Goal: Transaction & Acquisition: Purchase product/service

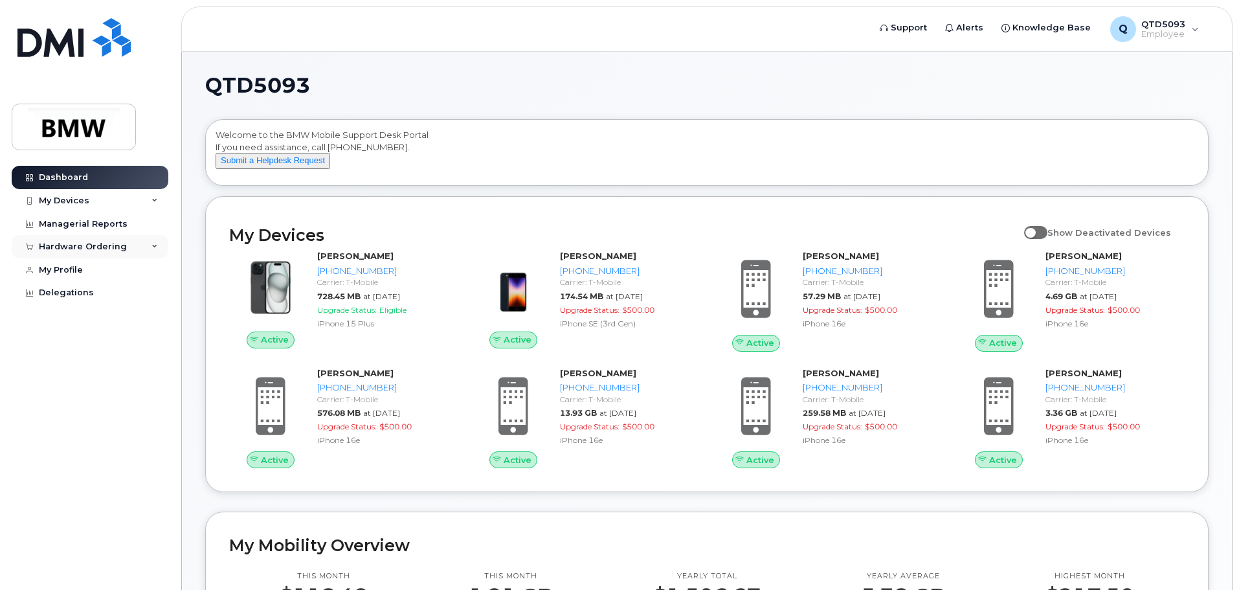
click at [83, 247] on div "Hardware Ordering" at bounding box center [83, 246] width 88 height 10
click at [85, 296] on div "New Order" at bounding box center [69, 295] width 49 height 12
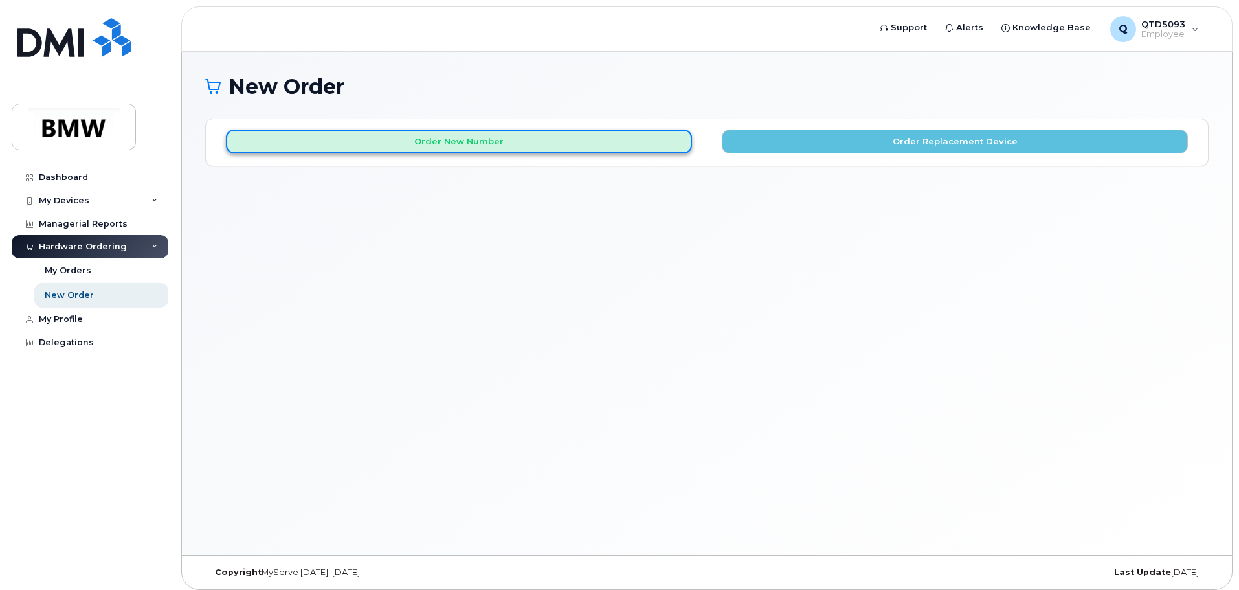
click at [584, 143] on button "Order New Number" at bounding box center [459, 141] width 466 height 24
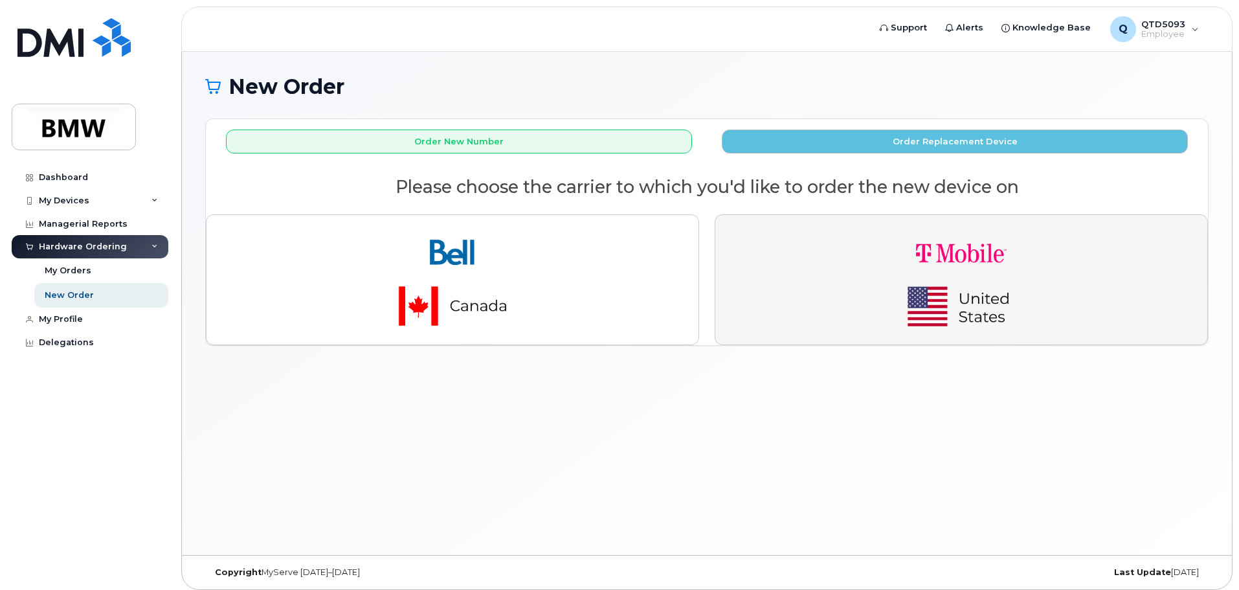
click at [874, 296] on img "button" at bounding box center [961, 279] width 181 height 109
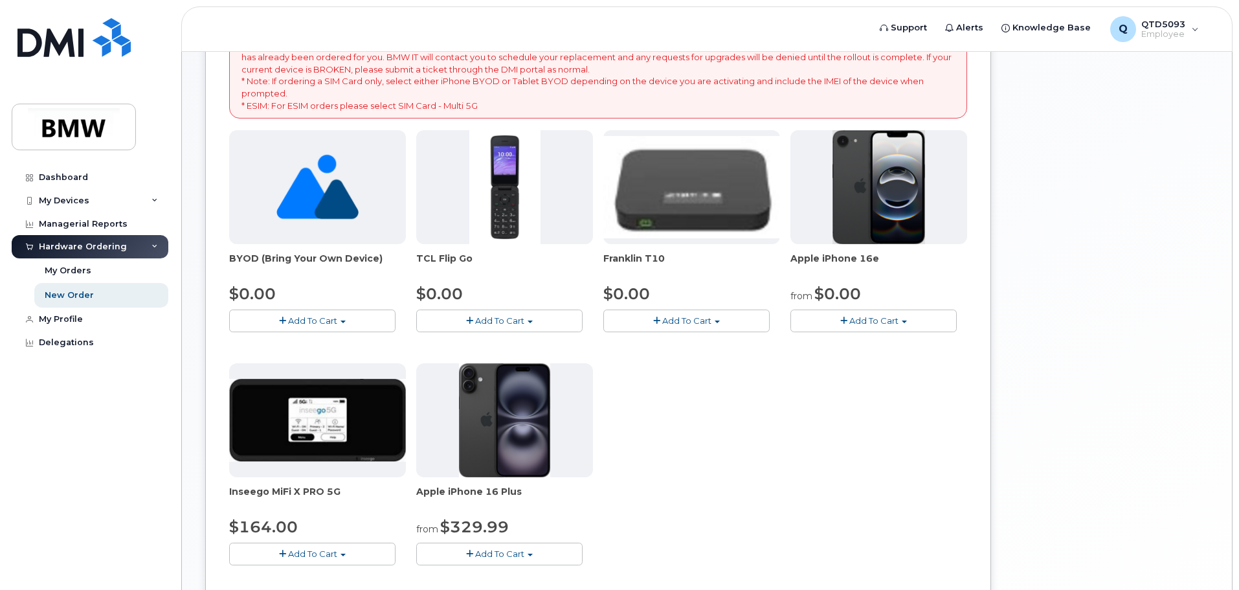
scroll to position [259, 0]
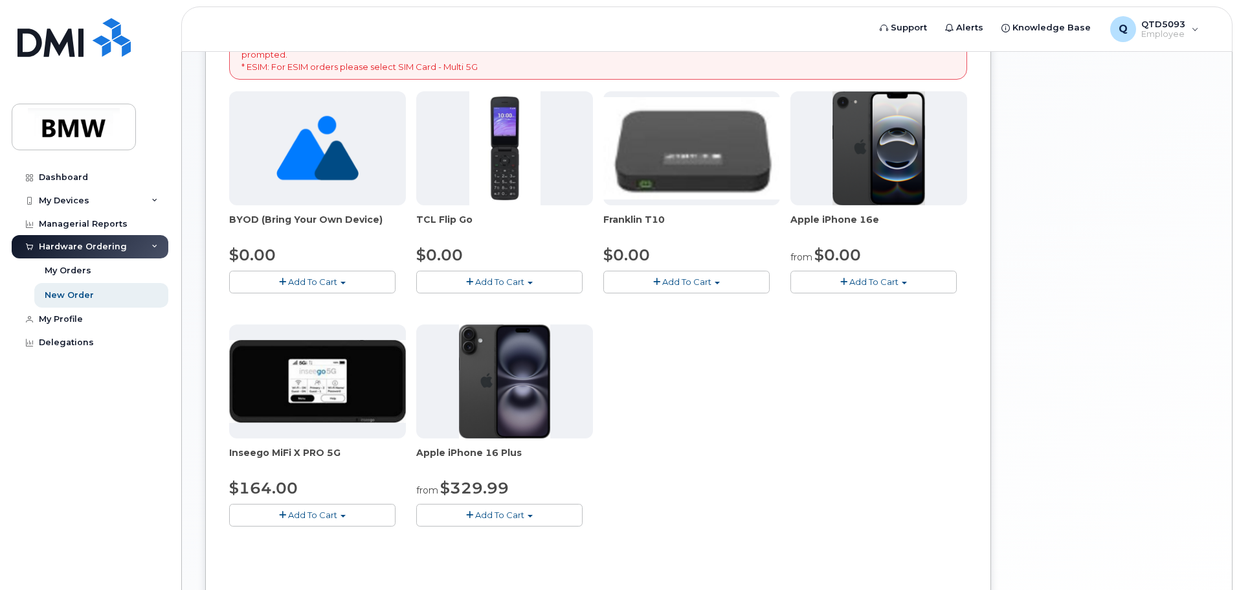
click at [854, 285] on span "Add To Cart" at bounding box center [873, 281] width 49 height 10
click at [867, 303] on link "$0.00 - 30 Month Activation (128GB)" at bounding box center [887, 306] width 186 height 16
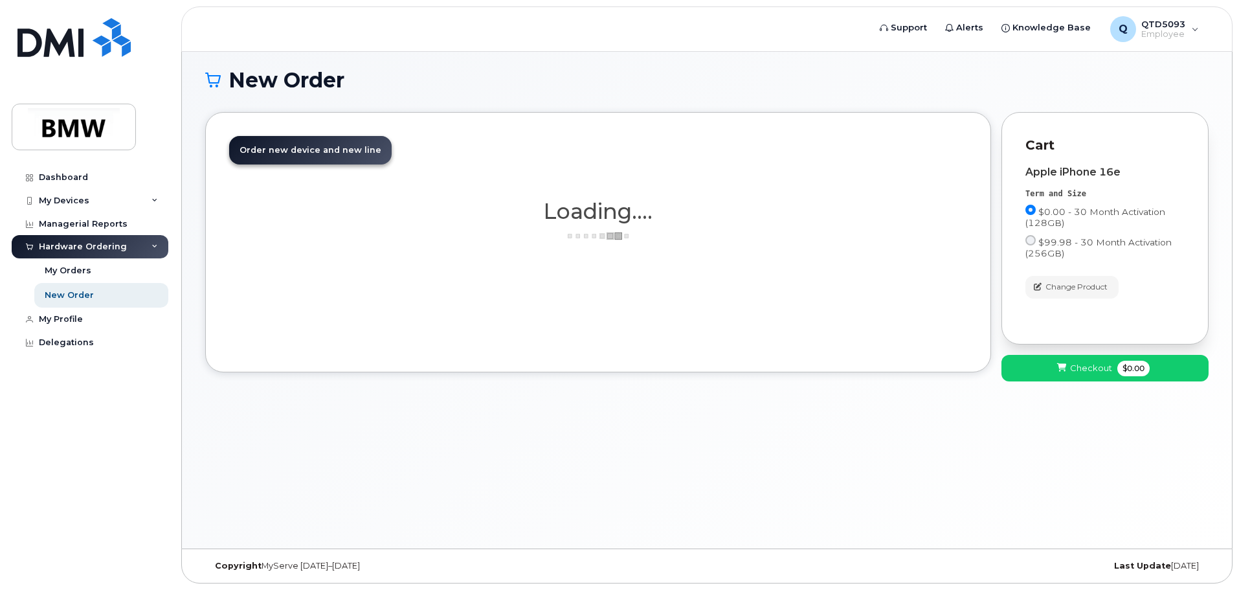
scroll to position [6, 0]
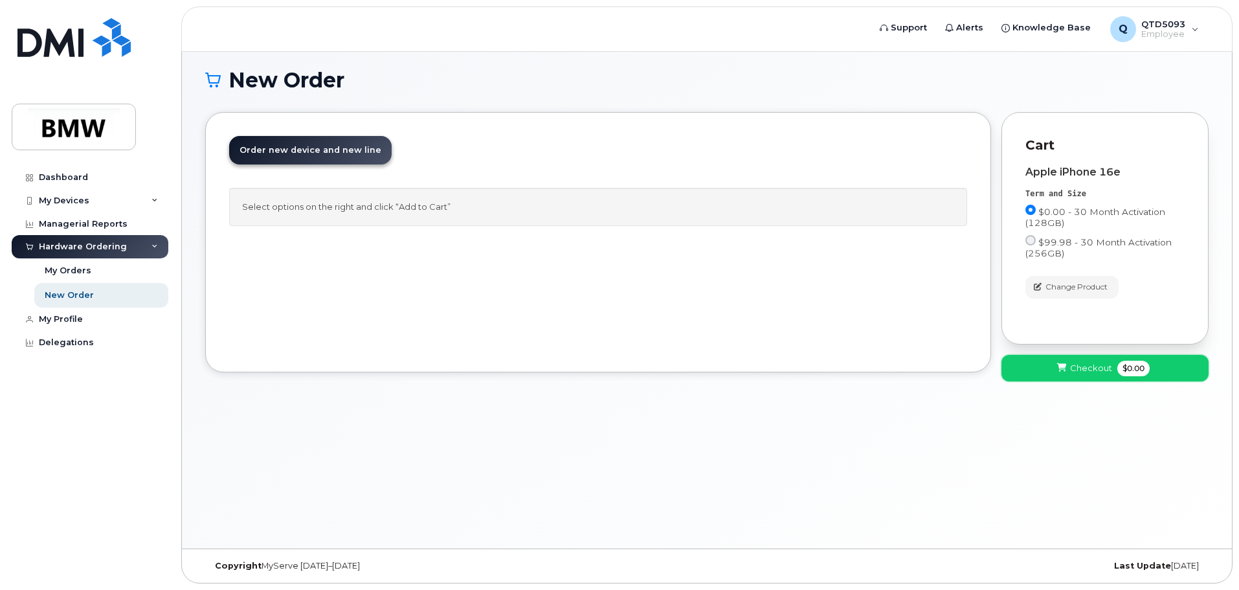
click at [1060, 367] on icon at bounding box center [1061, 368] width 9 height 8
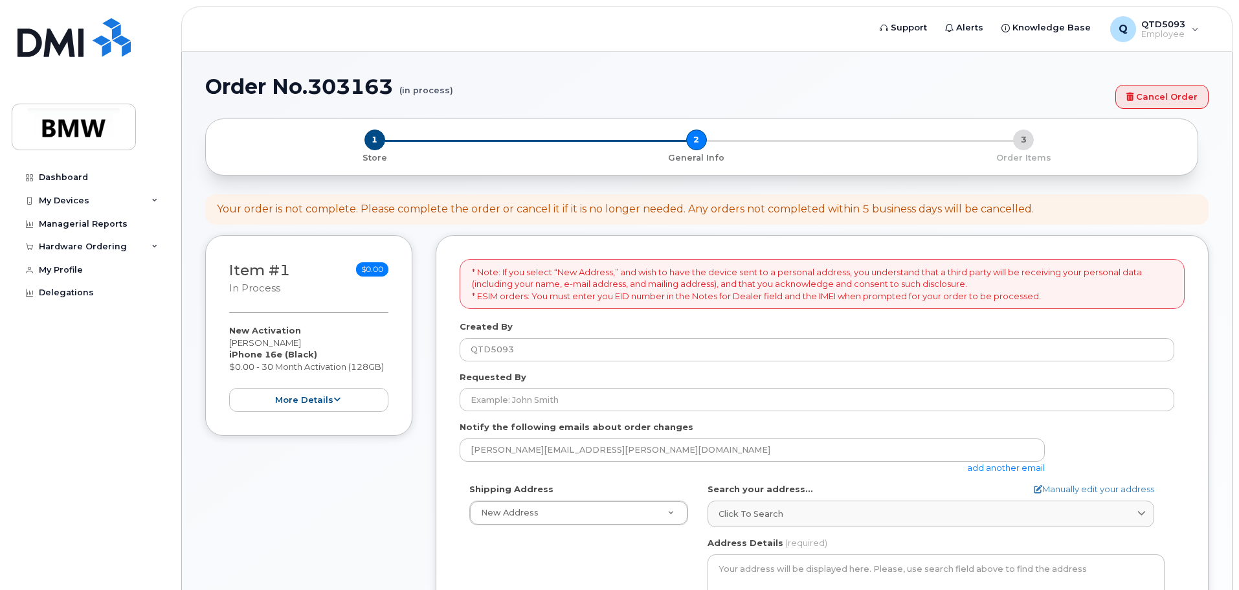
select select
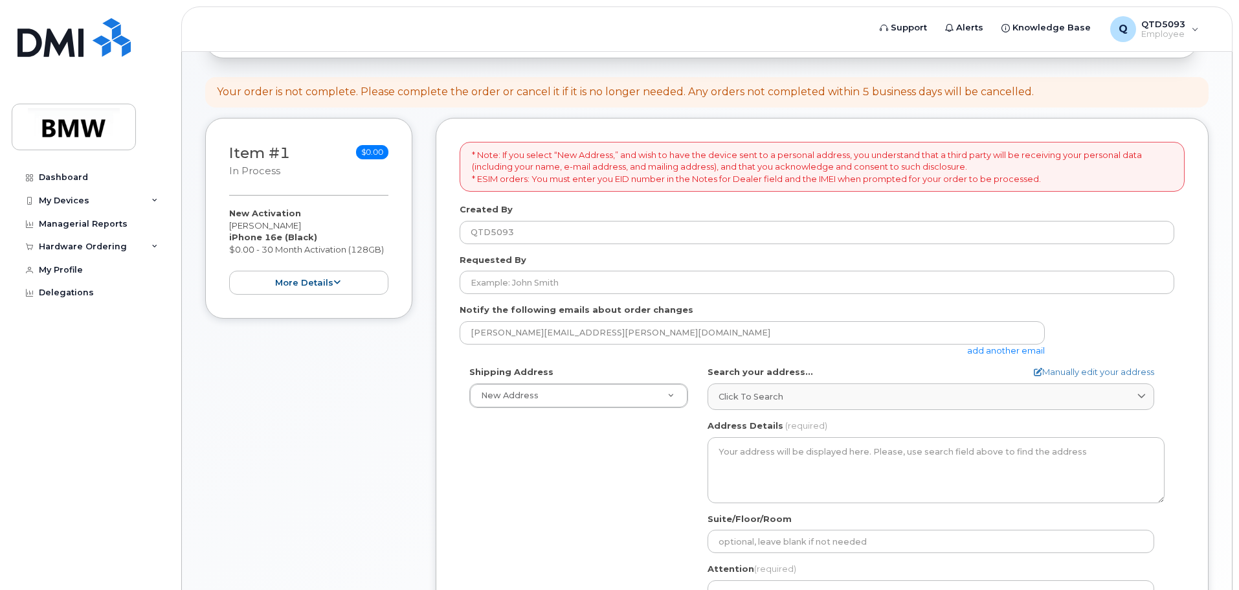
scroll to position [129, 0]
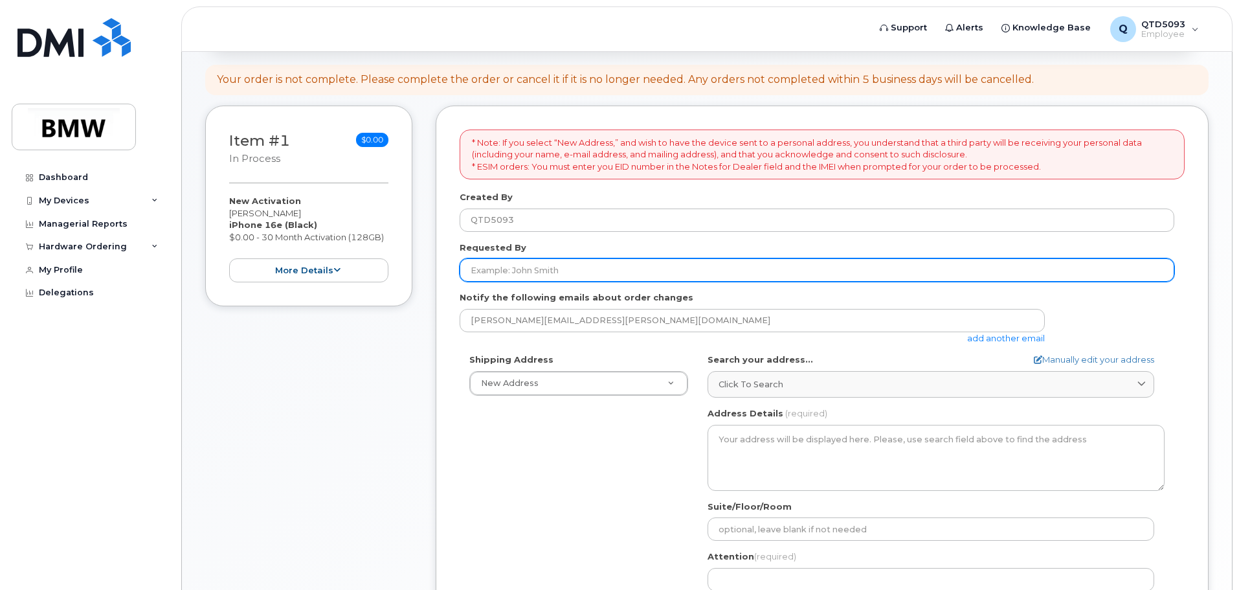
click at [596, 270] on input "Requested By" at bounding box center [817, 269] width 715 height 23
type input "[PERSON_NAME]"
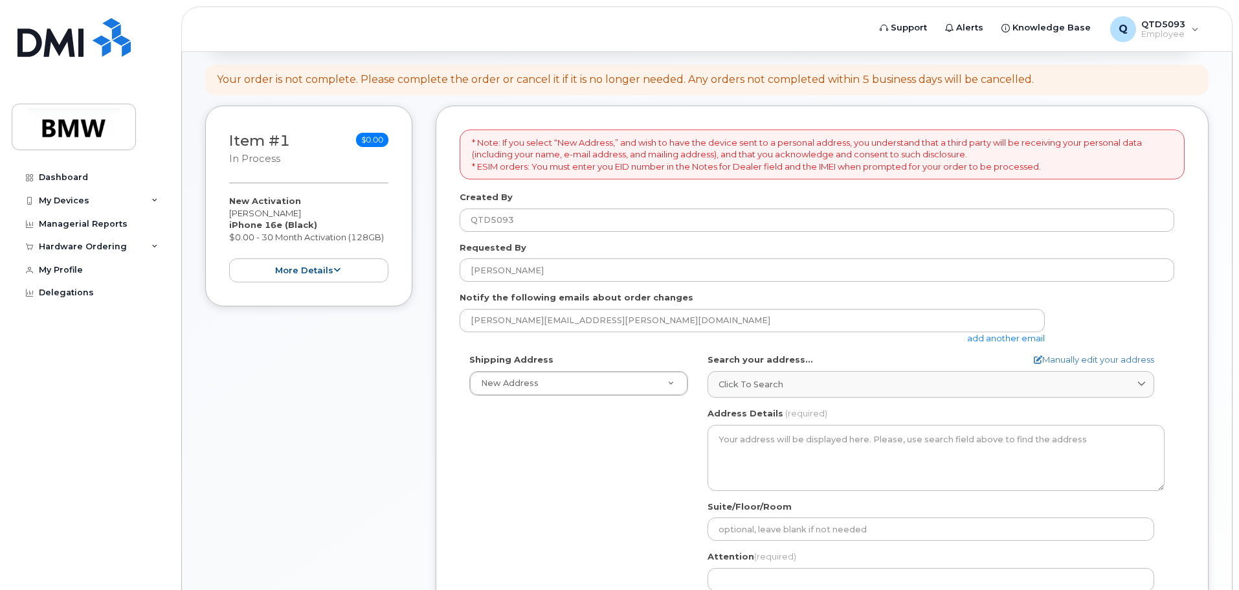
type input "110 Santa Ana Way, Duncan, SC, 29334, USA"
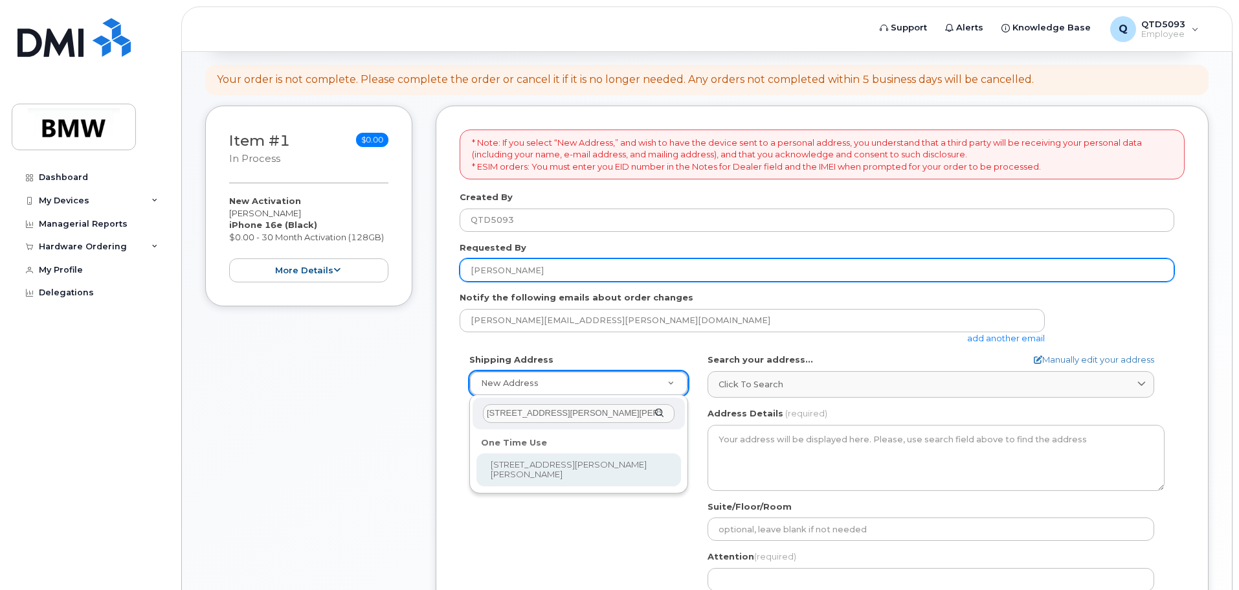
scroll to position [0, 1]
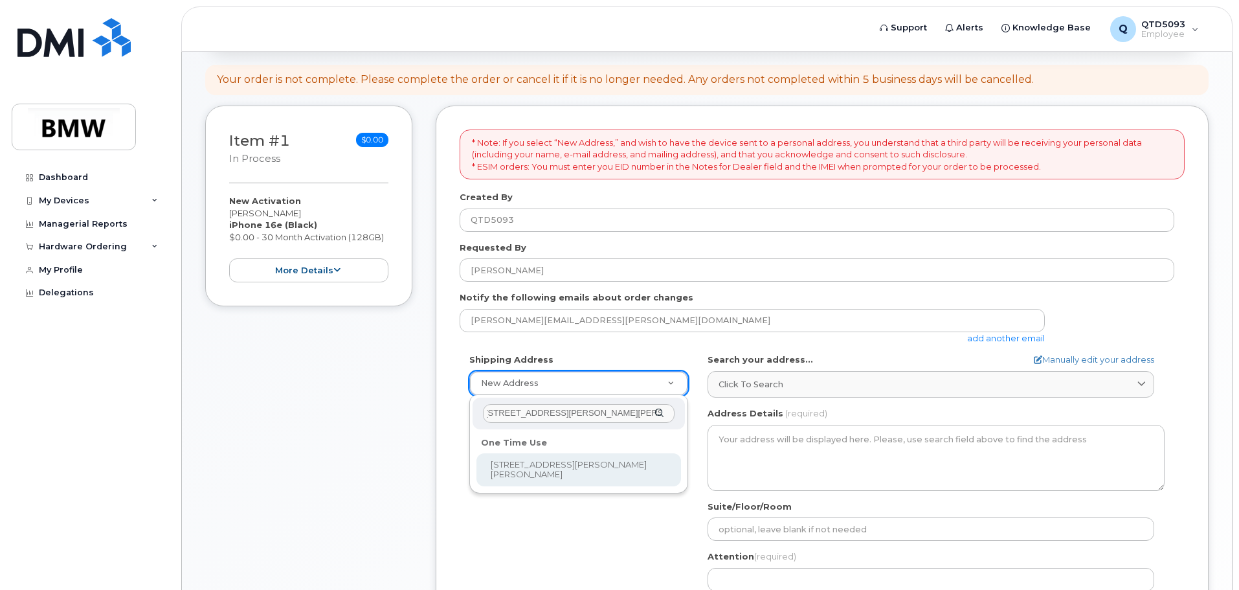
select select "110 Santa Ana Way, Duncan, SC, 29334, USA"
type input "Tim Gullickson"
type input "8649917658"
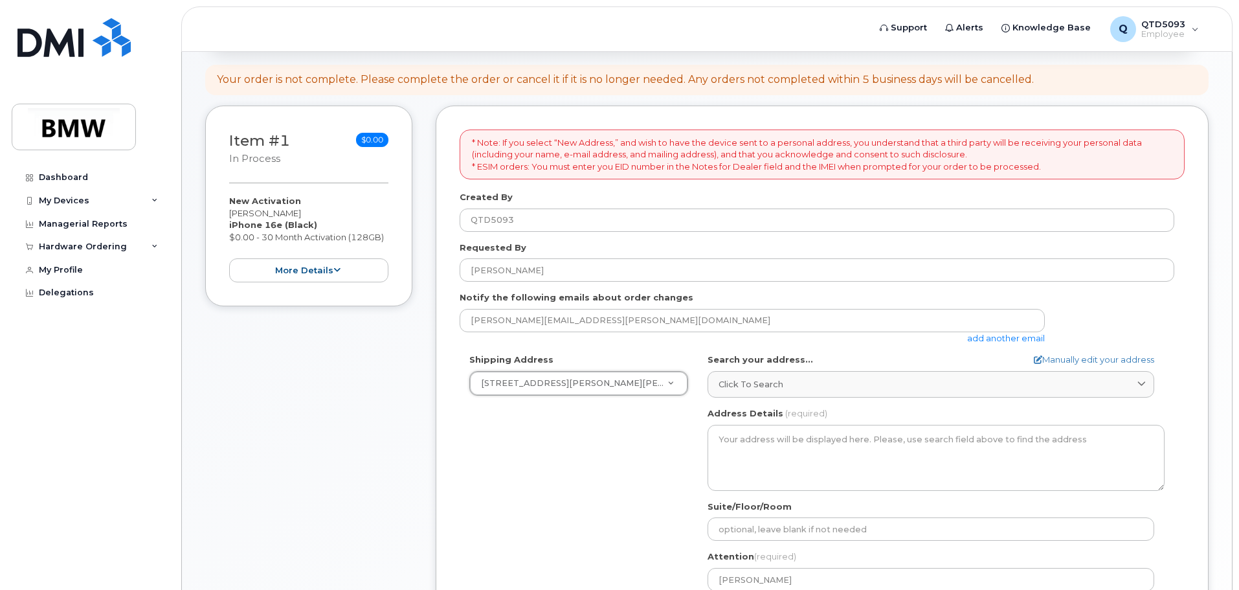
click at [353, 364] on div "Item #1 in process $0.00 New Activation Timothy Gullickson iPhone 16e (Black) $…" at bounding box center [308, 452] width 207 height 692
click at [1050, 360] on link "Manually edit your address" at bounding box center [1094, 359] width 120 height 12
select select
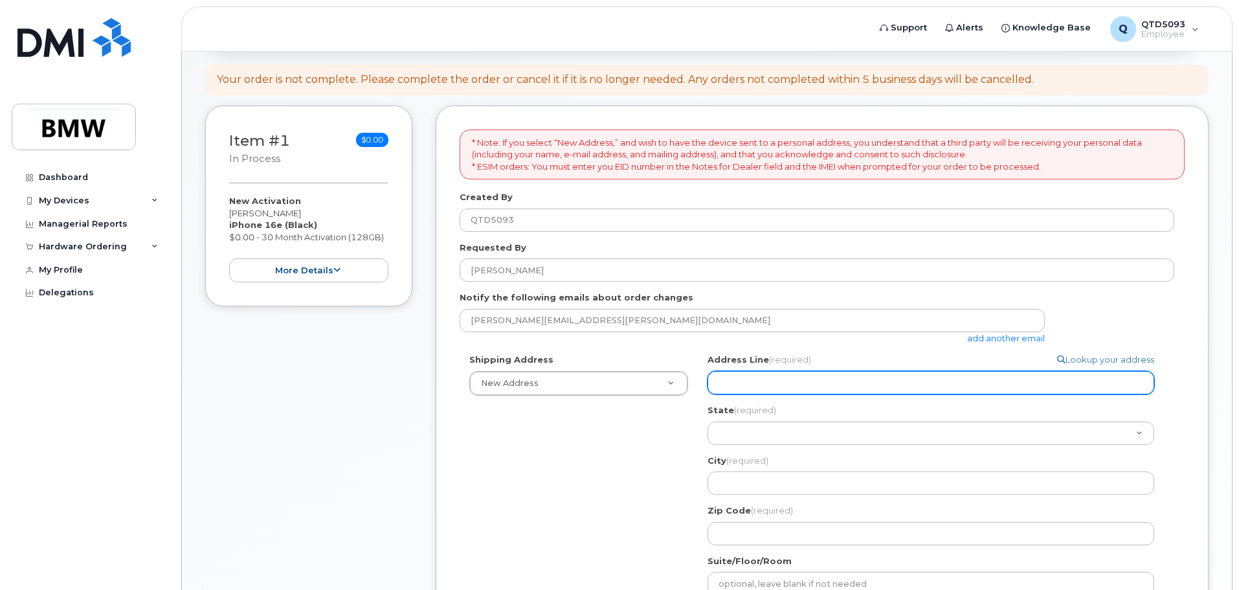
click at [906, 381] on input "Address Line (required)" at bounding box center [930, 382] width 447 height 23
select select "110 Santa Ana Way, Duncan, SC, 29334, USA"
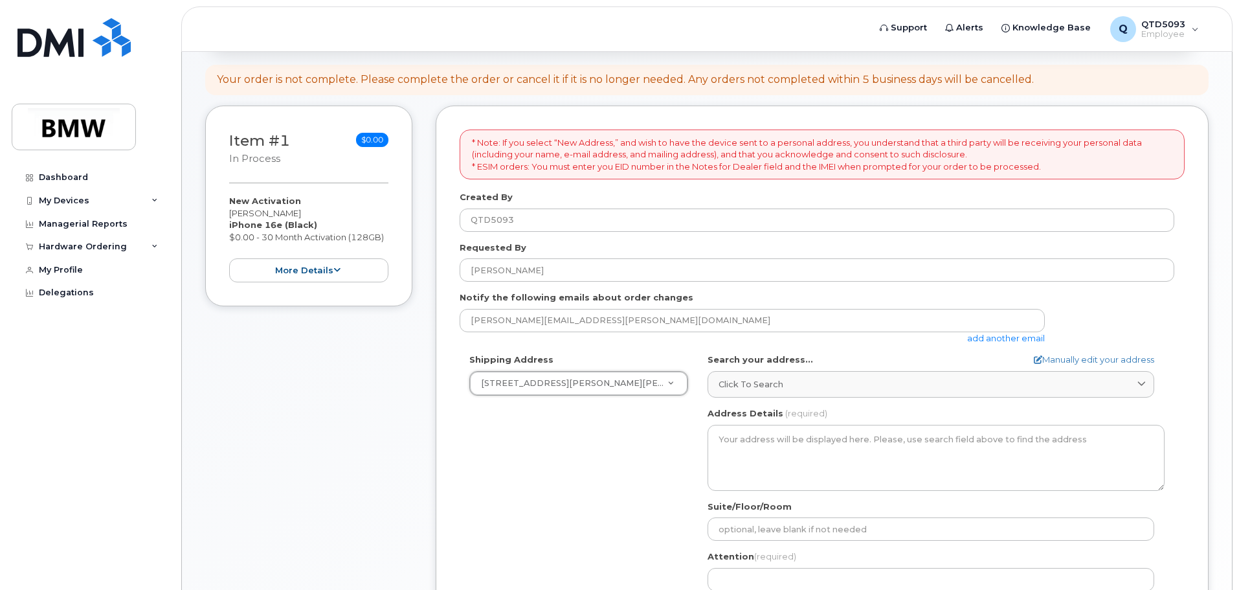
select select "110 Santa Ana Way, Duncan, SC, 29334, USA"
type input "Tim Gullickson"
type input "8649917658"
click at [1069, 356] on link "Manually edit your address" at bounding box center [1094, 359] width 120 height 12
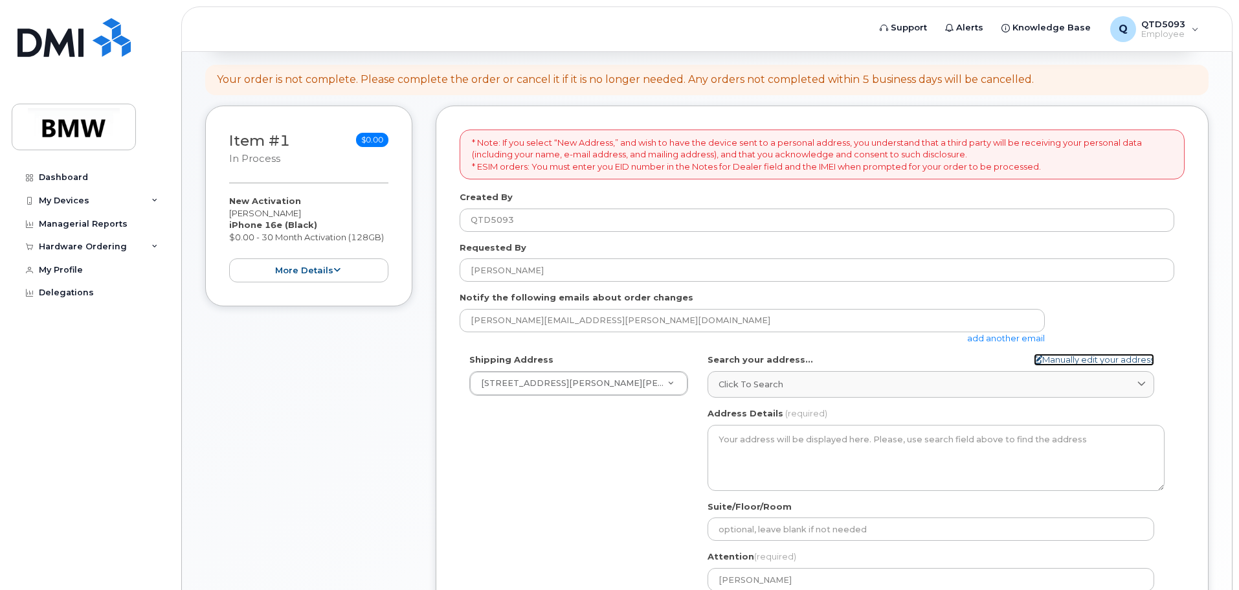
select select "New Address"
select select
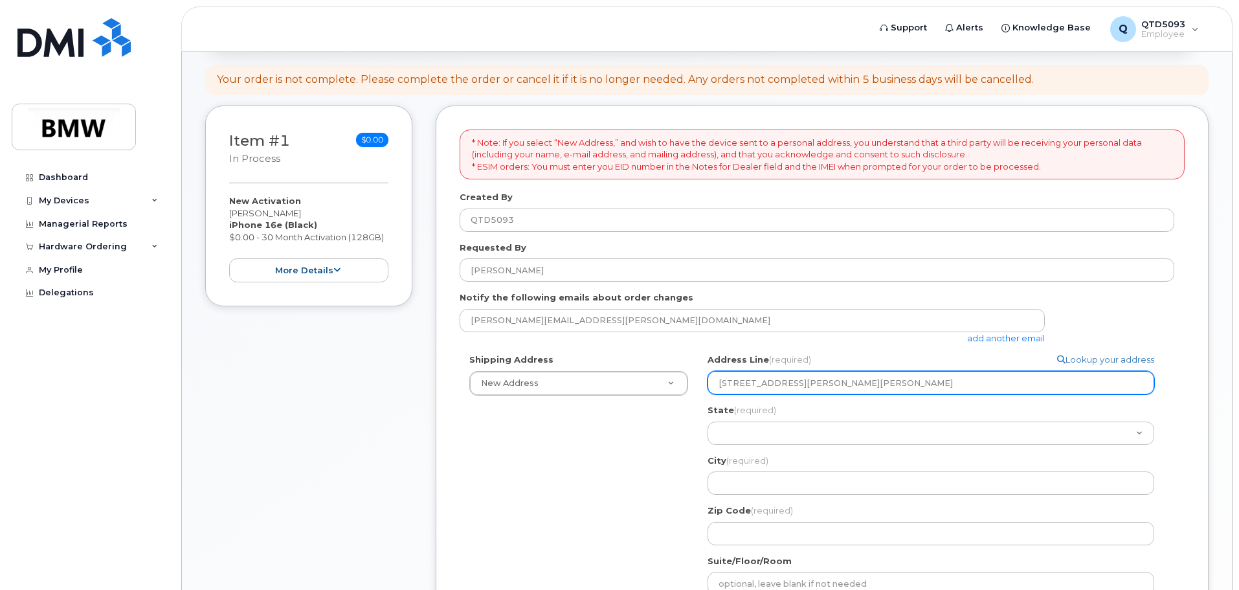
drag, startPoint x: 931, startPoint y: 379, endPoint x: 805, endPoint y: 394, distance: 127.8
click at [797, 388] on input "110 Santa Ana Way, Duncan, SC, 29334, USA" at bounding box center [930, 382] width 447 height 23
select select
type input "110 Santa Ana Wa"
select select
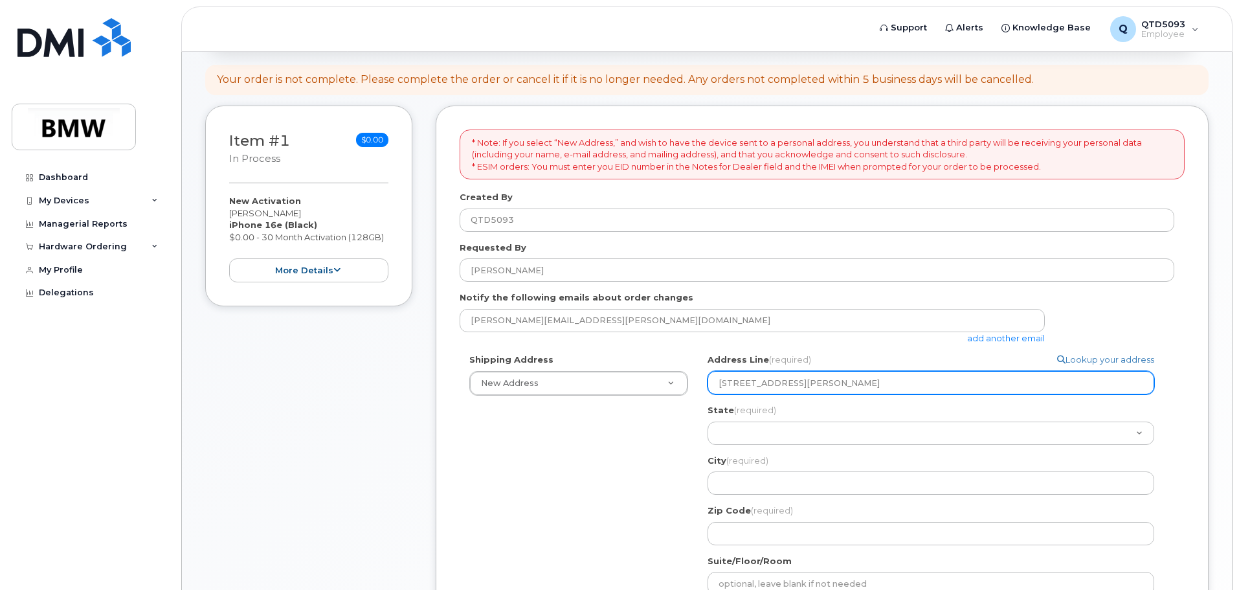
type input "110 Santa Ana Way"
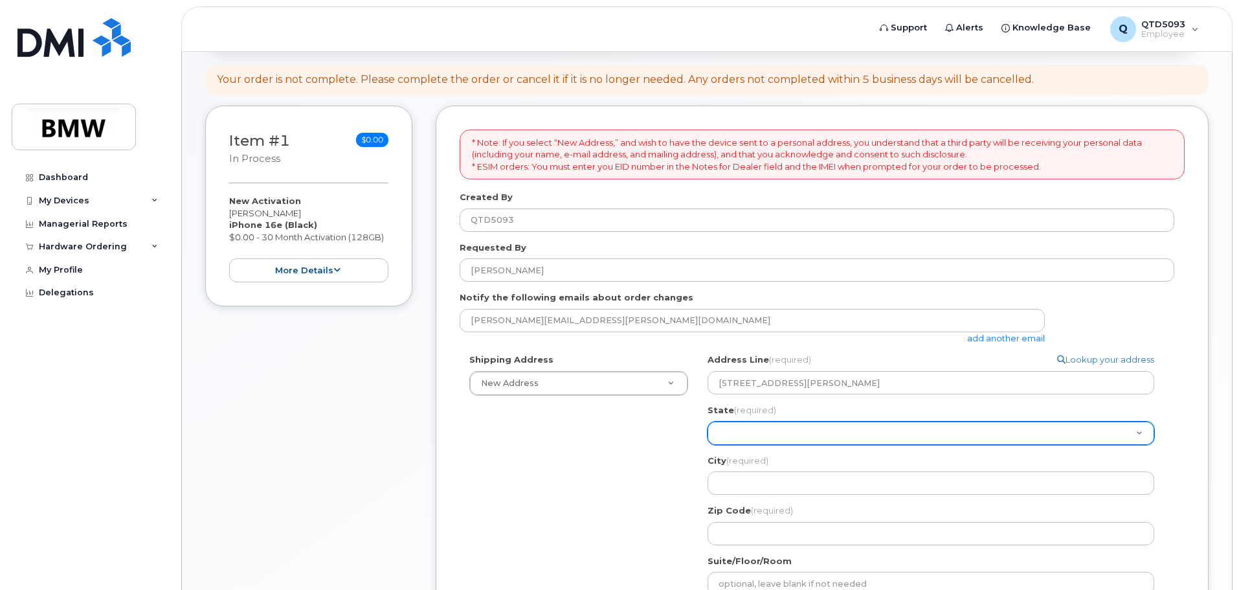
select select "SC"
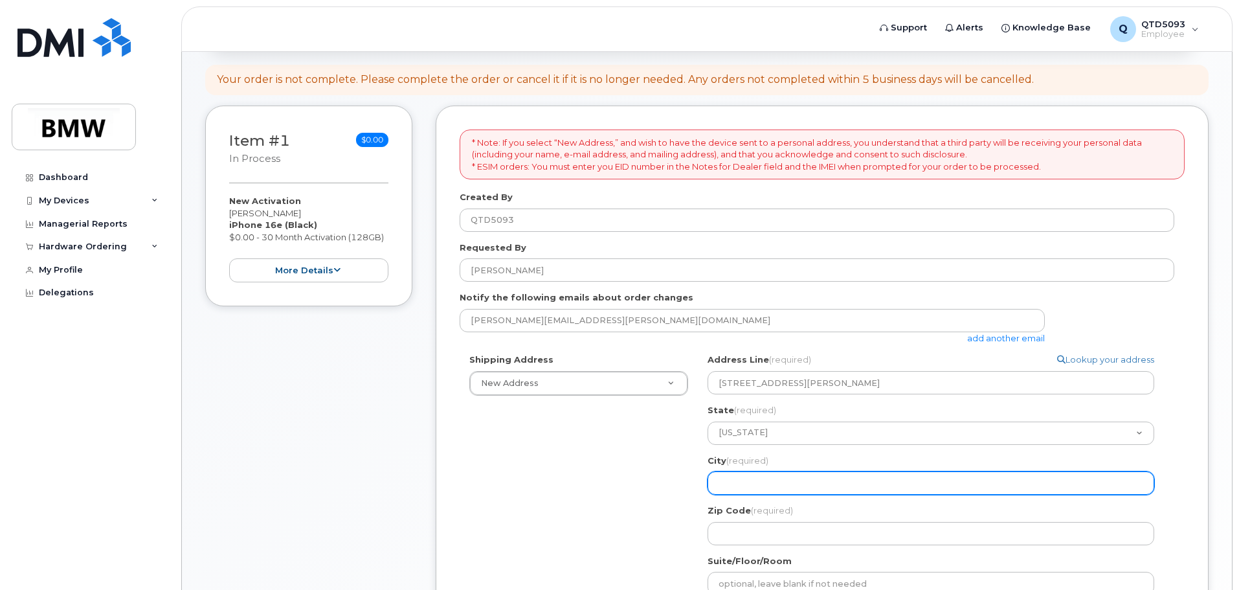
select select
type input "D"
select select
type input "Du"
select select
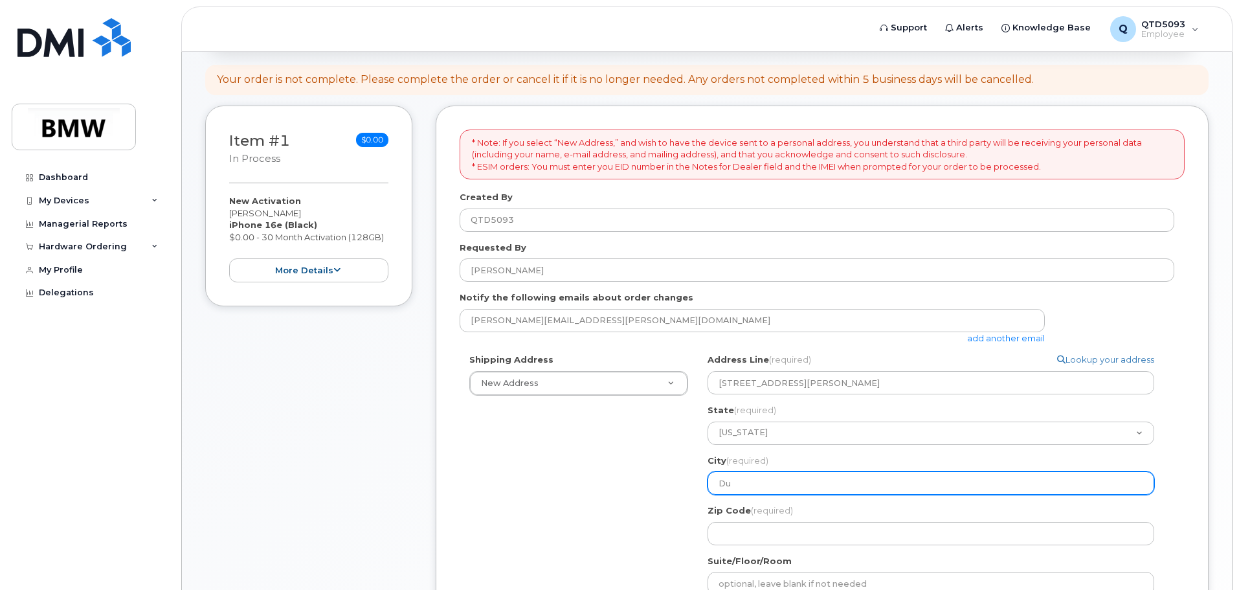
type input "Dun"
select select
type input "Dunc"
select select
type input "Dunca"
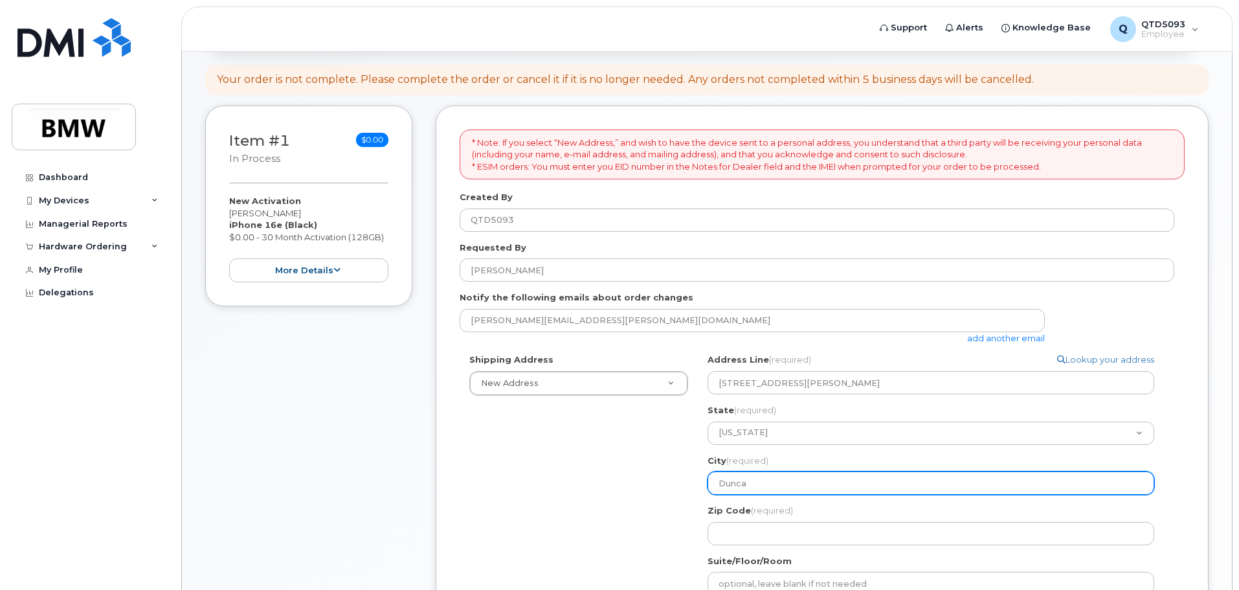
select select
type input "Duncan"
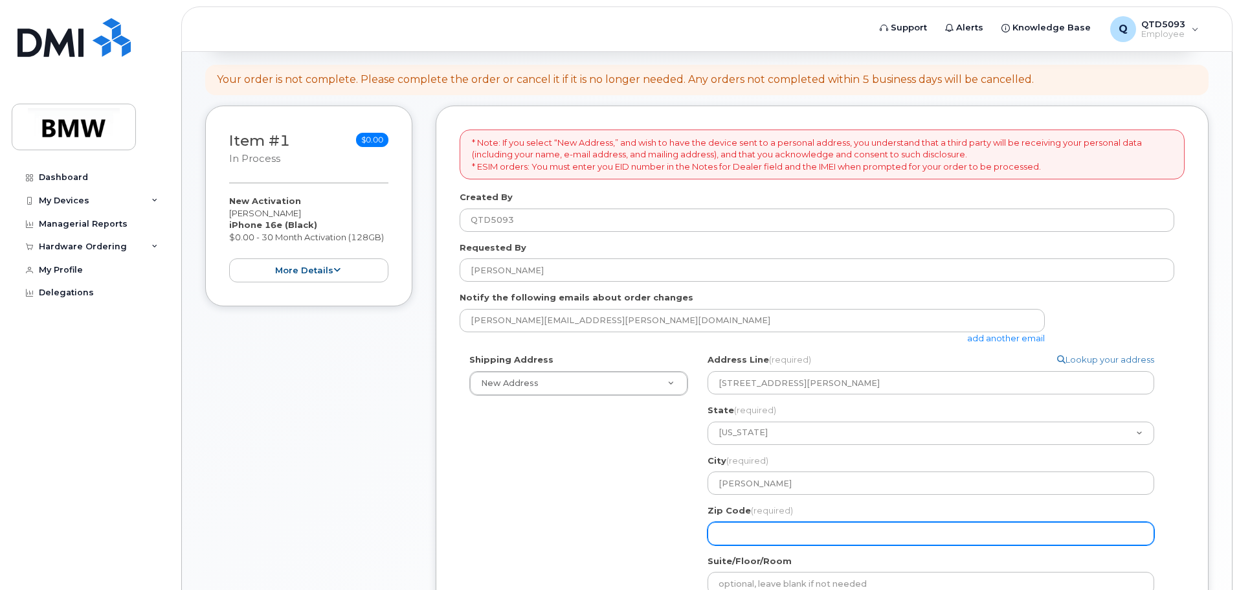
select select
type input "2"
select select
type input "29"
select select
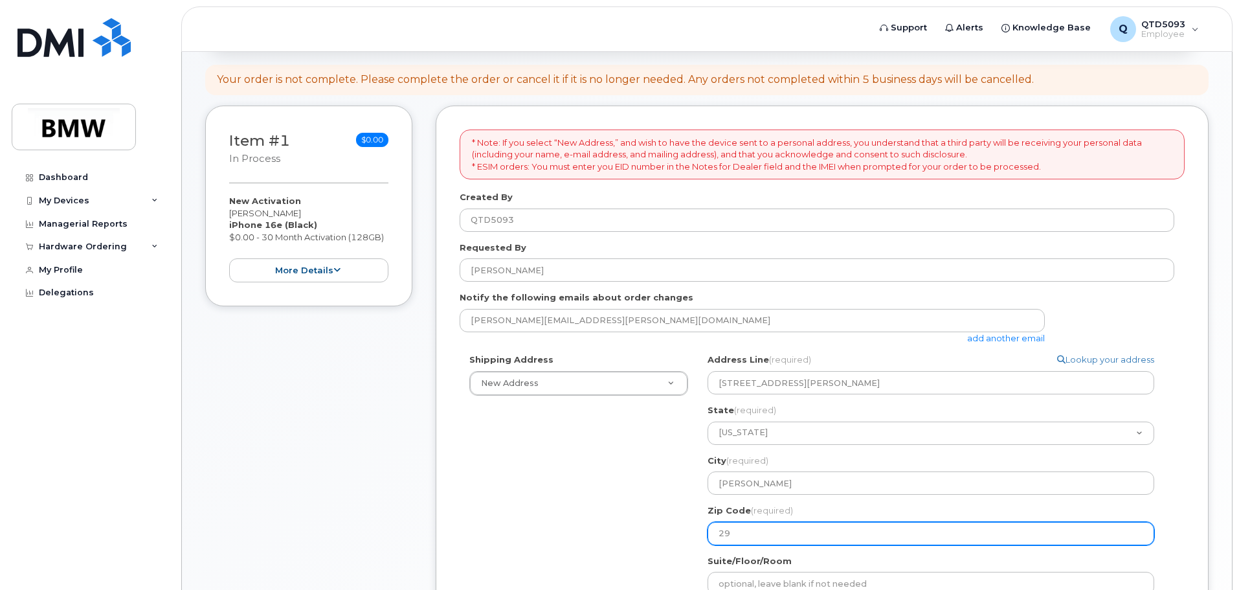
type input "293"
select select
type input "2933"
select select
type input "29334"
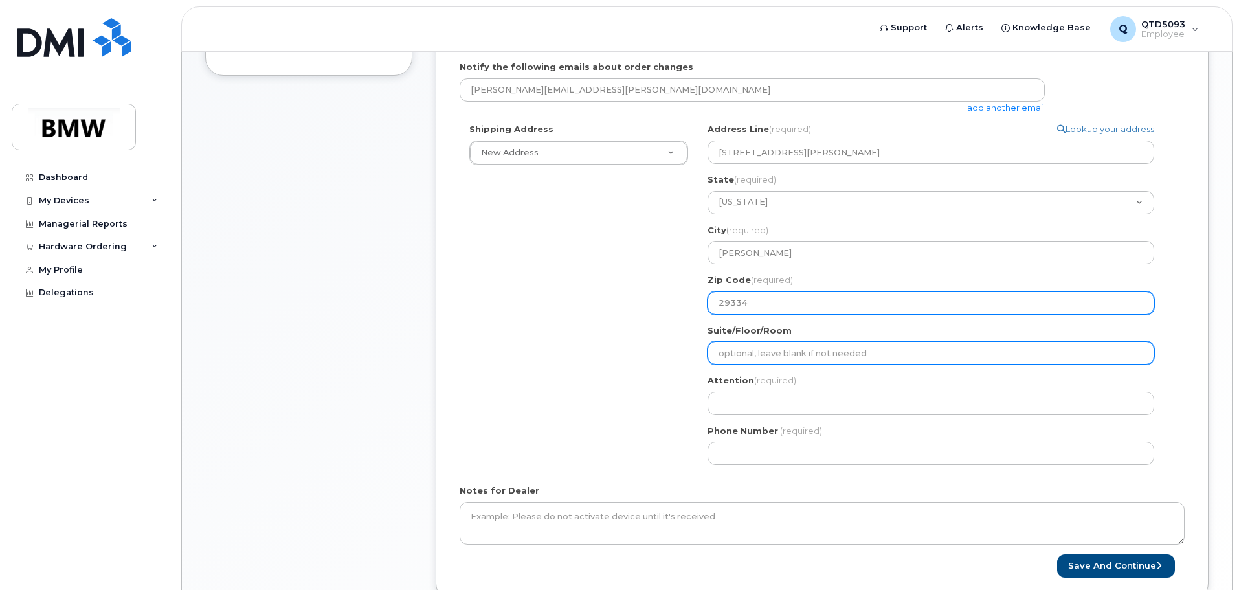
scroll to position [394, 0]
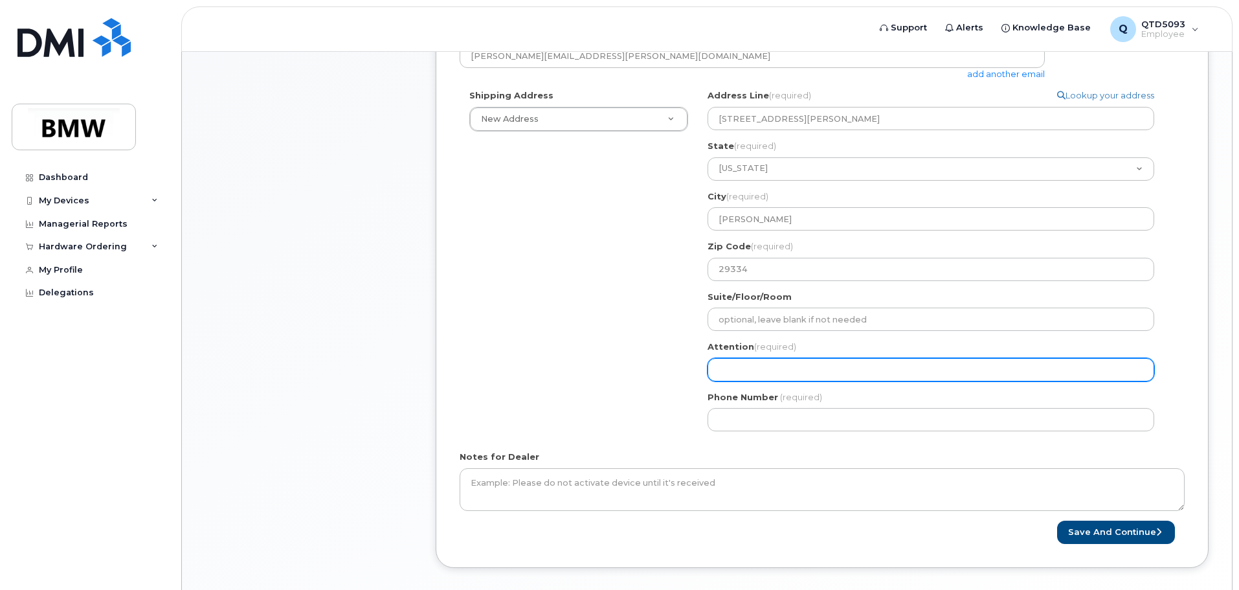
click at [819, 378] on input "Attention (required)" at bounding box center [930, 369] width 447 height 23
type input "Tim Gullickson"
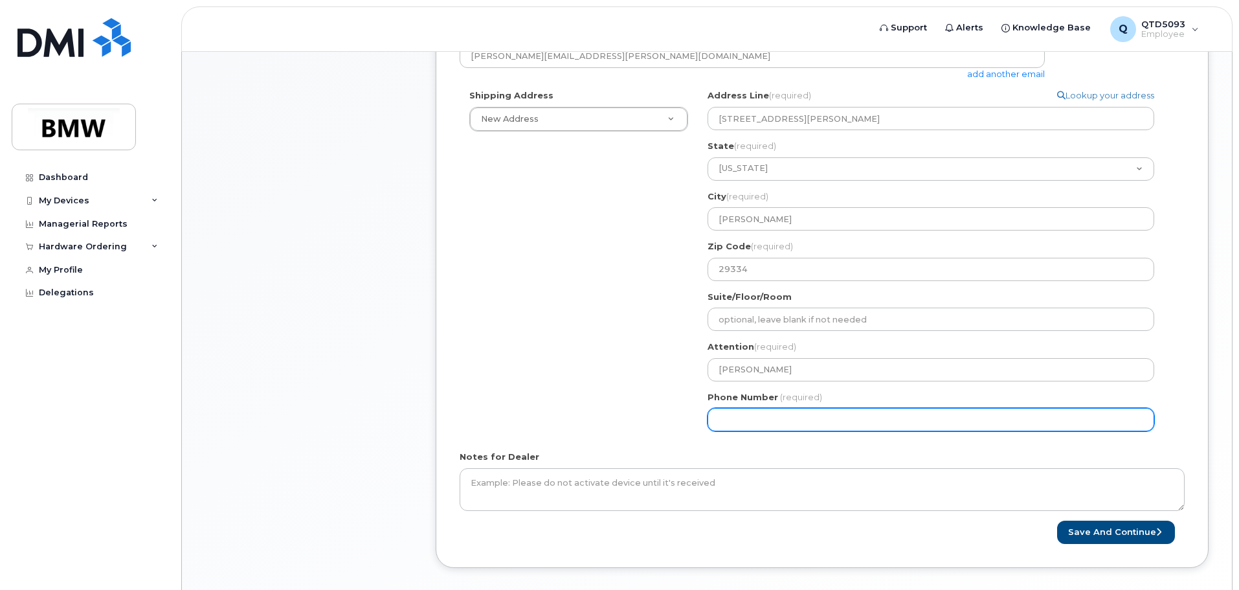
type input "8649917658"
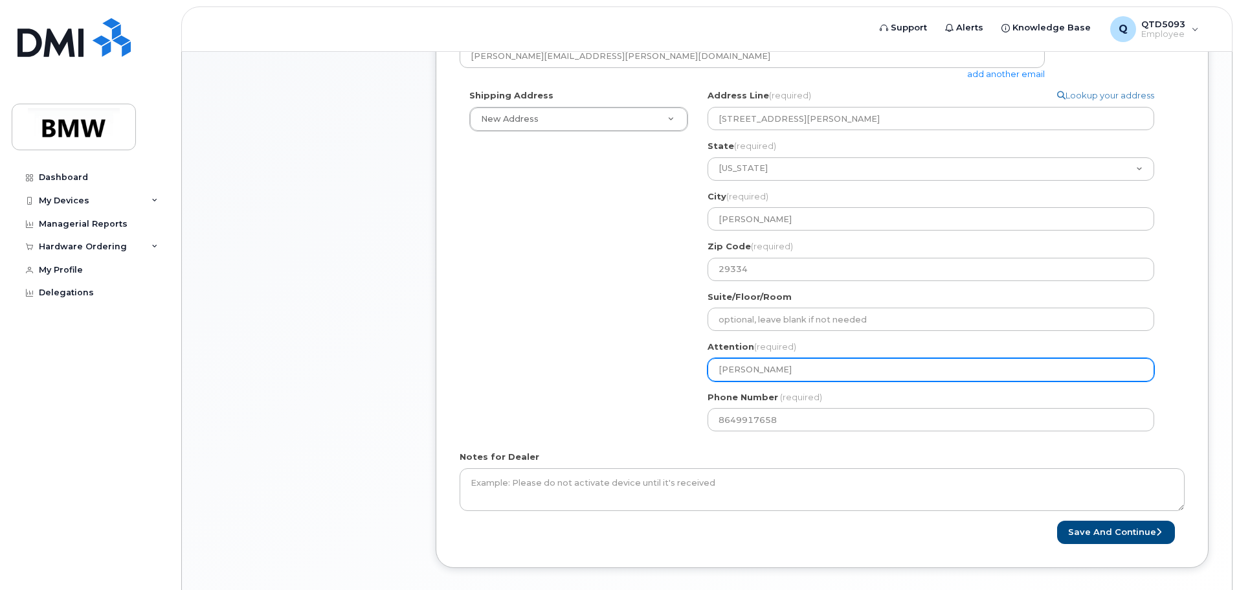
select select
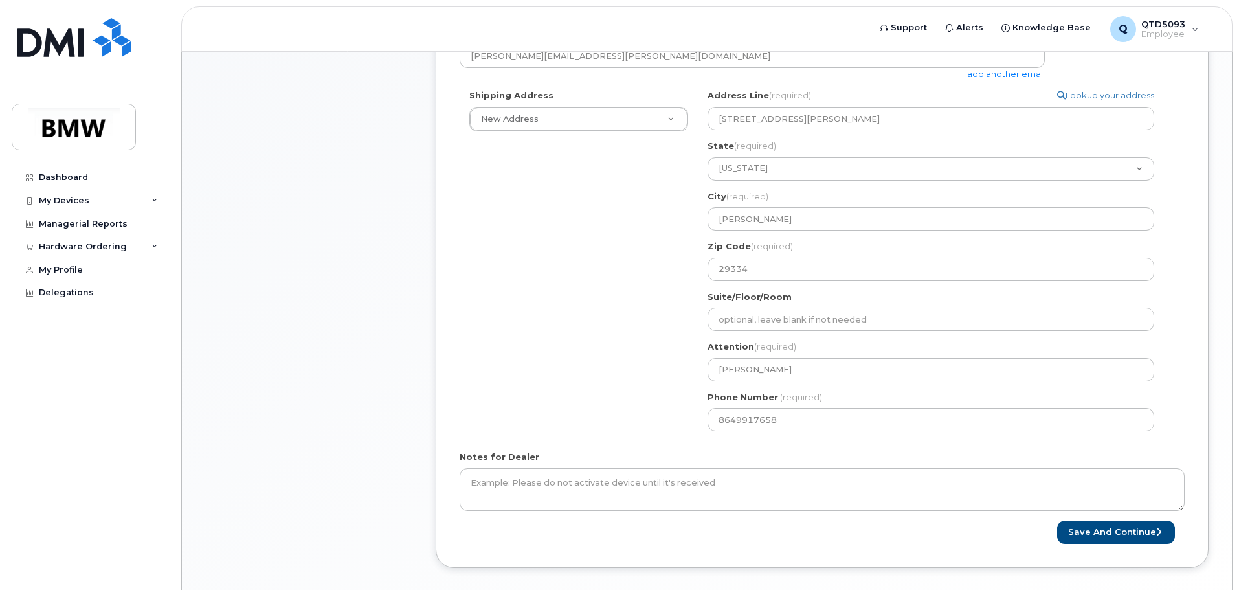
click at [654, 388] on div "Shipping Address New Address New Address 110 Santa Ana Way, Duncan, SC, 29334, …" at bounding box center [817, 264] width 715 height 351
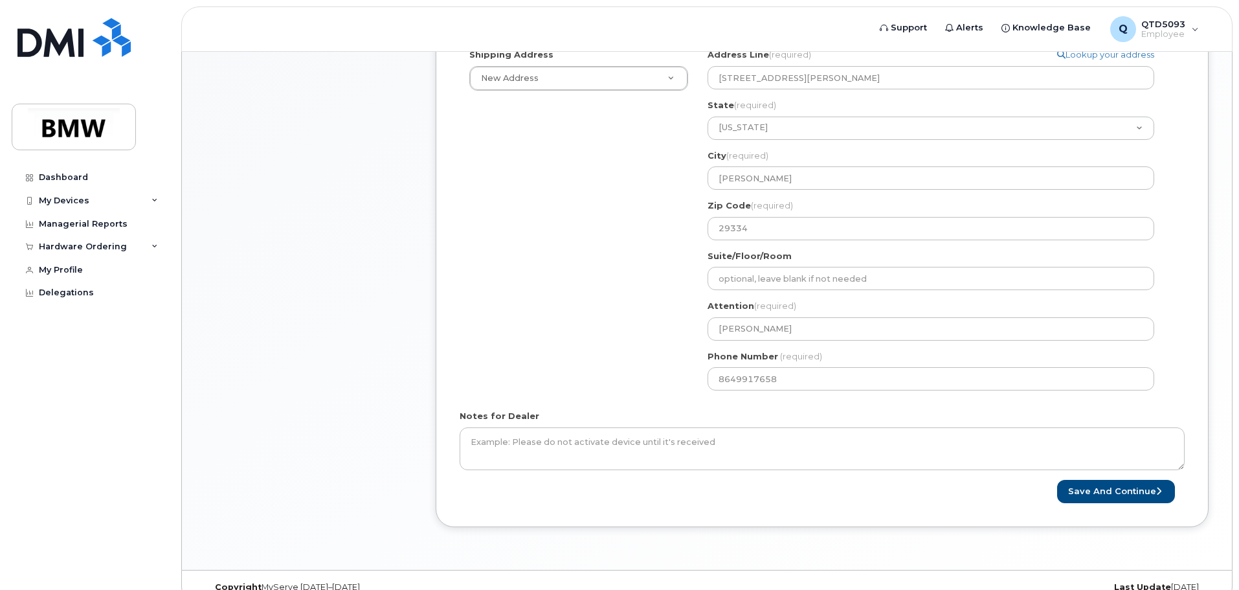
scroll to position [456, 0]
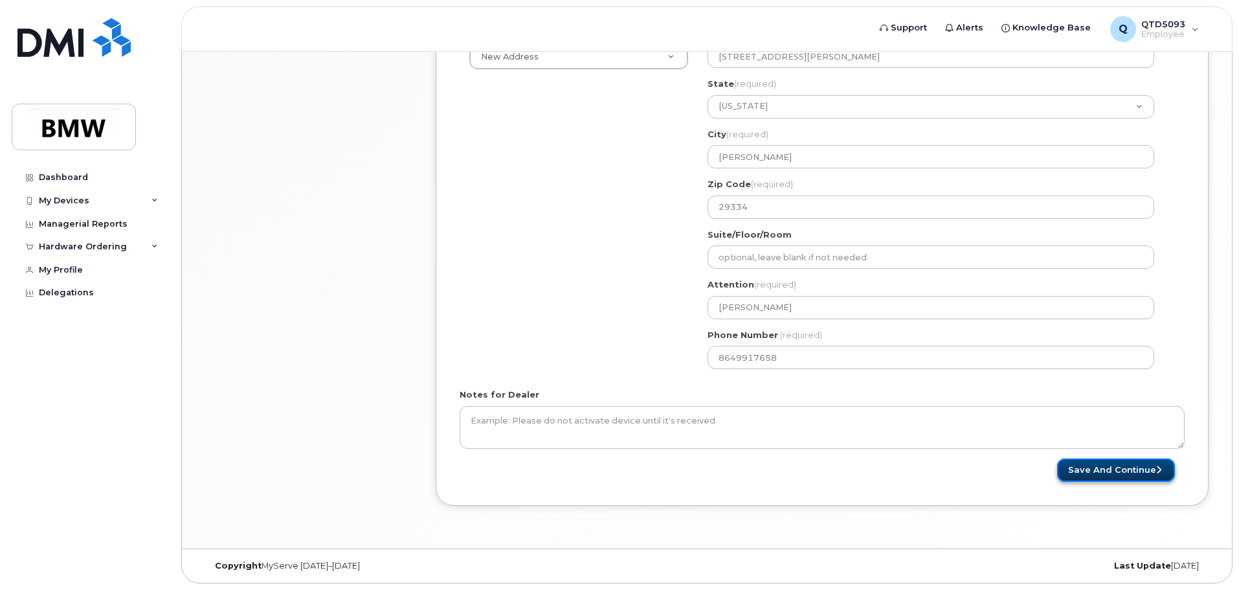
click at [1082, 477] on button "Save and Continue" at bounding box center [1116, 470] width 118 height 24
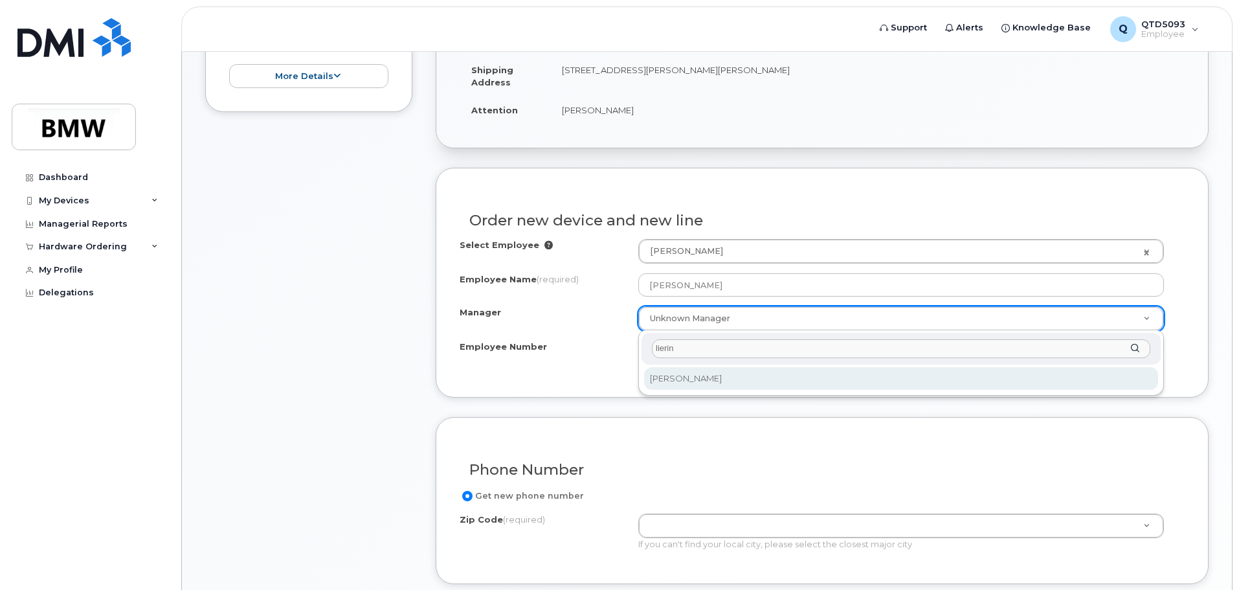
type input "lierin"
select select "1903116"
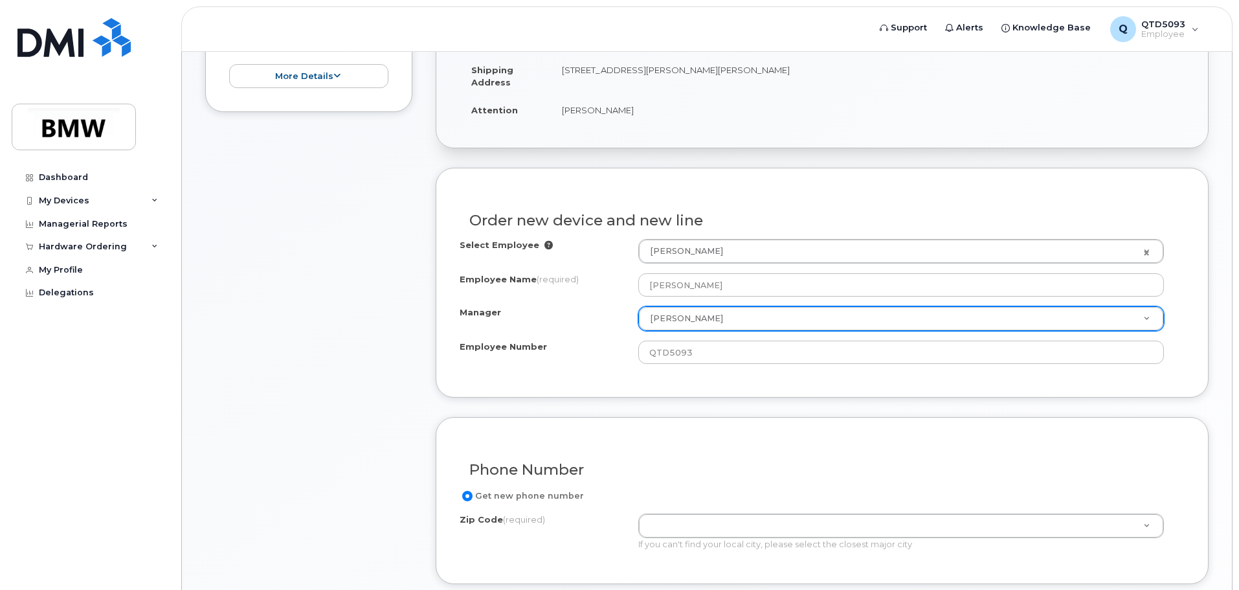
click at [560, 376] on div "Order new device and new line Select Employee Timothy Gullickson 1903503 Employ…" at bounding box center [822, 283] width 773 height 230
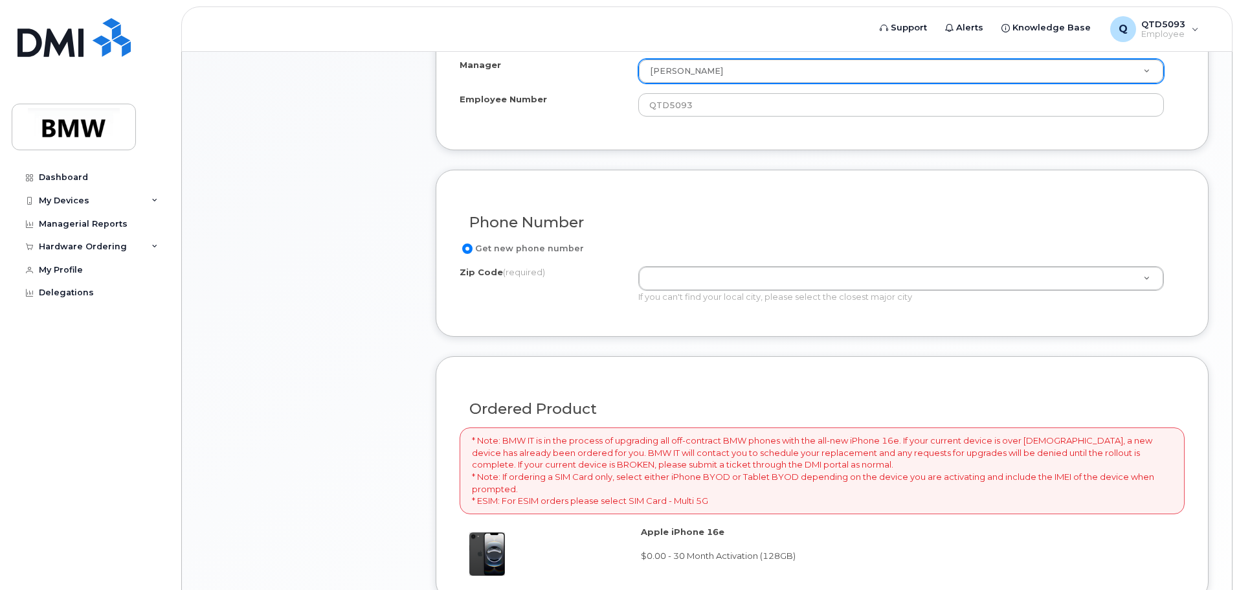
scroll to position [583, 0]
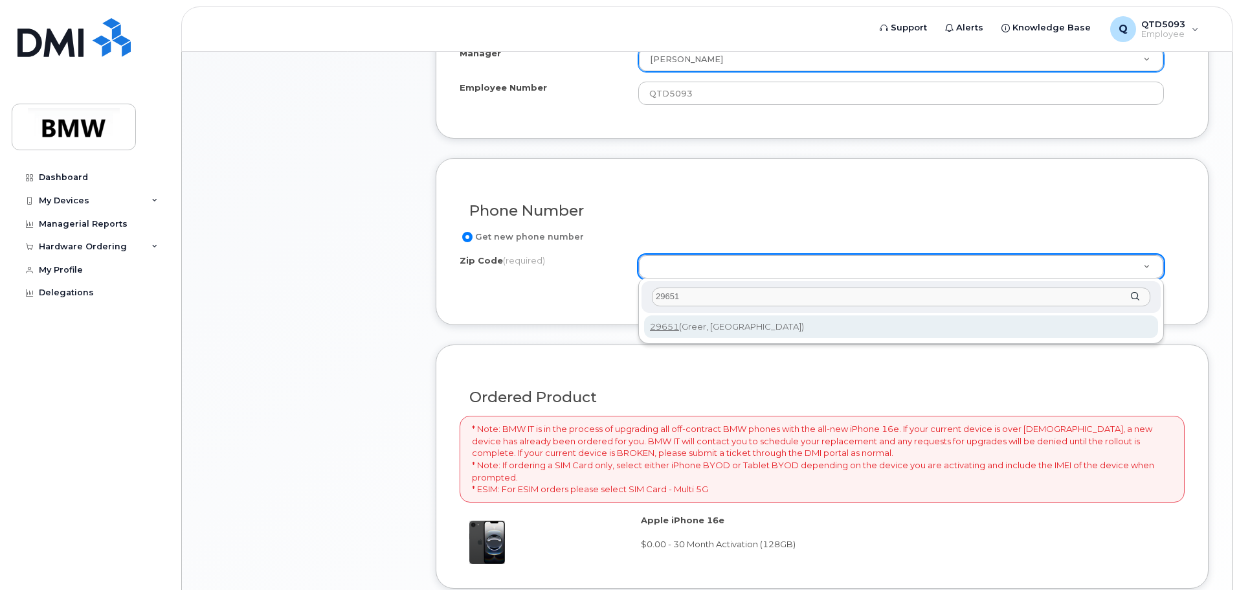
type input "29651"
type input "29651 (Greer, SC)"
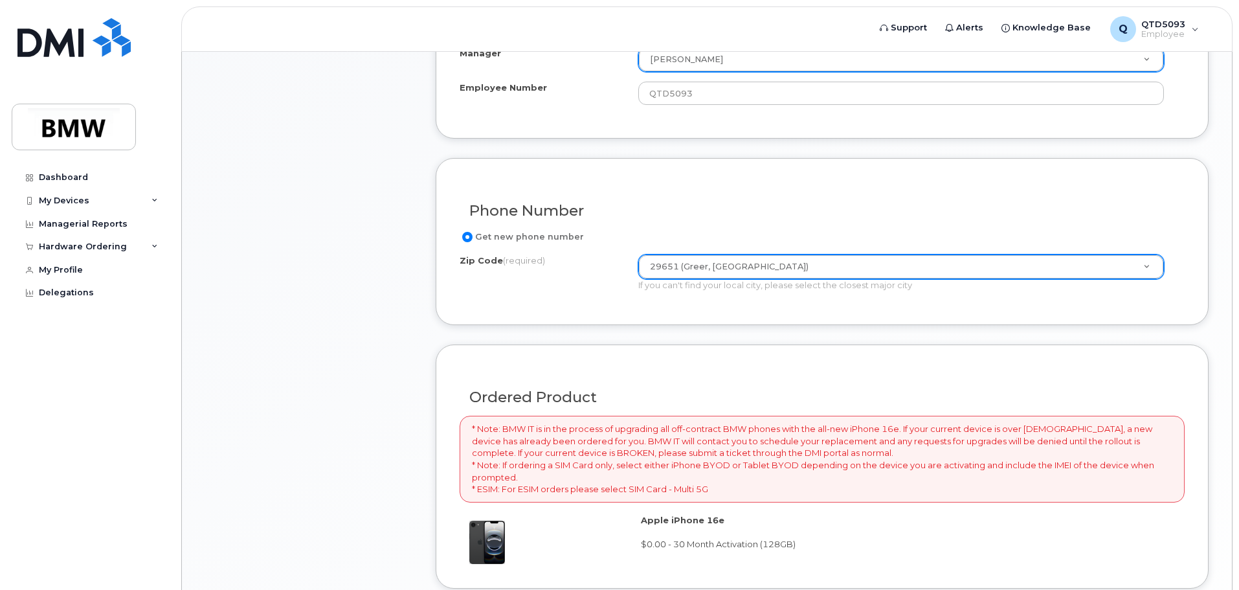
click at [599, 278] on div "Zip Code (required) 29651 (Greer, SC) Zip Code (required) 29651 (Greer, SC) If …" at bounding box center [817, 272] width 715 height 37
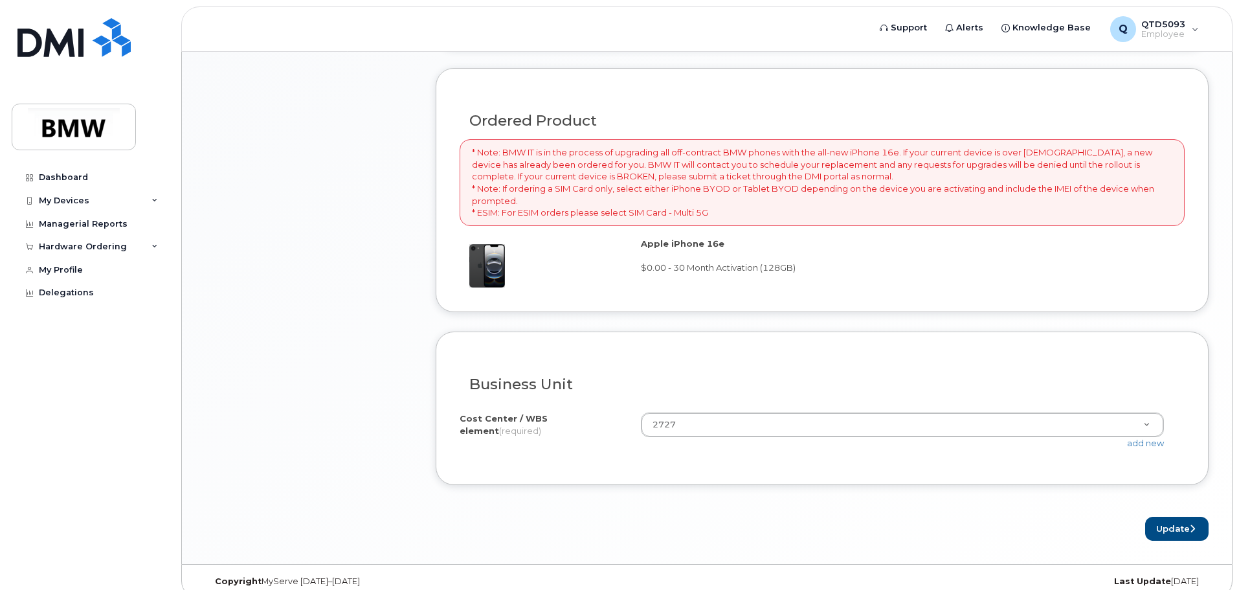
scroll to position [874, 0]
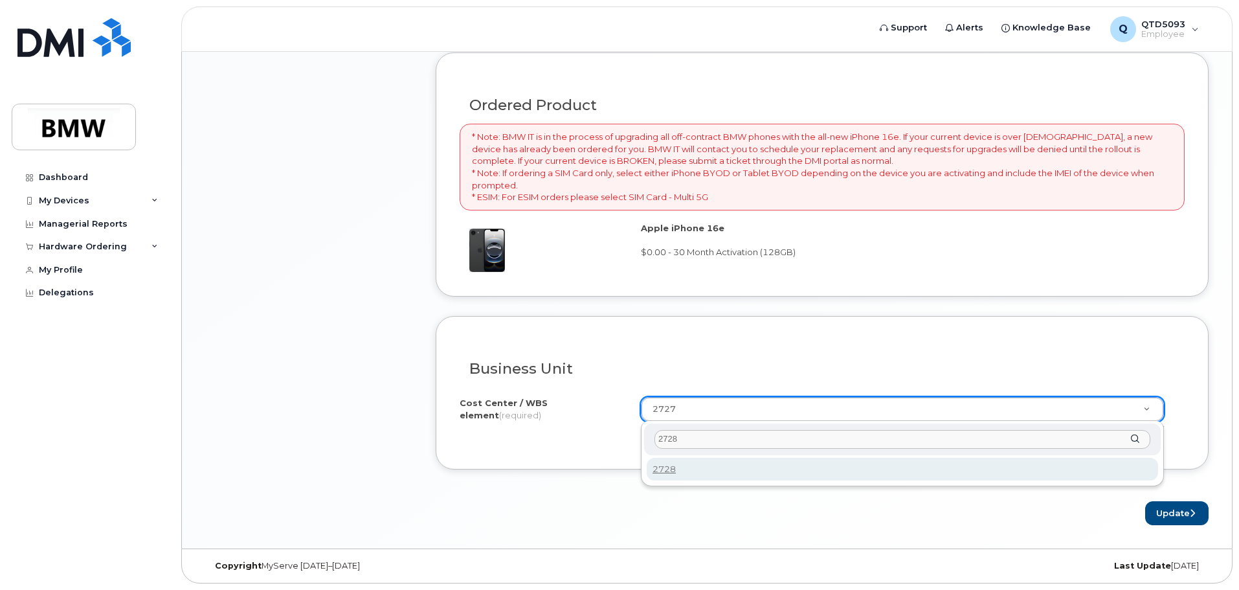
type input "2728"
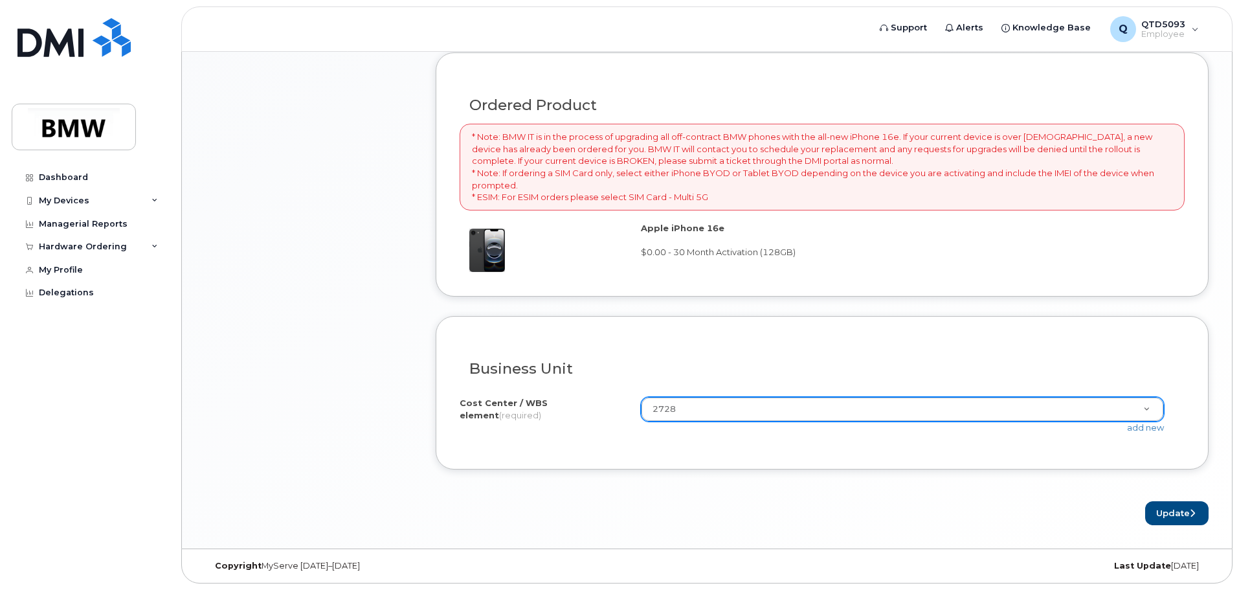
click at [627, 485] on form "Existing User Additional cost to upgrading the device Selected device is Eligib…" at bounding box center [822, 71] width 773 height 908
click at [1186, 513] on button "Update" at bounding box center [1176, 513] width 63 height 24
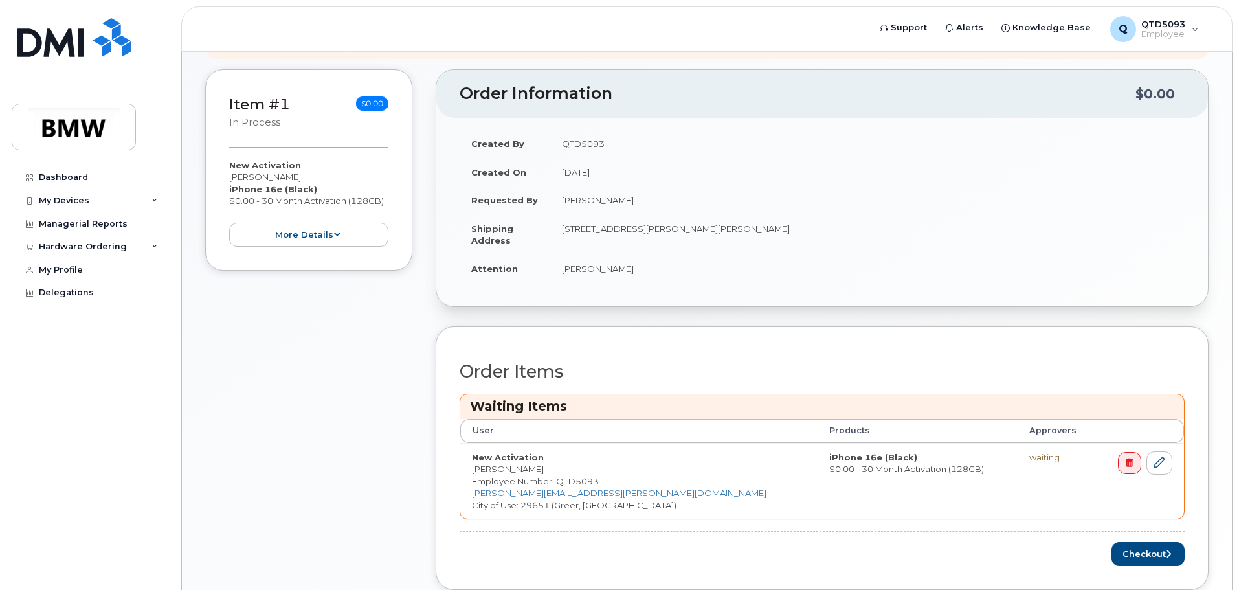
scroll to position [259, 0]
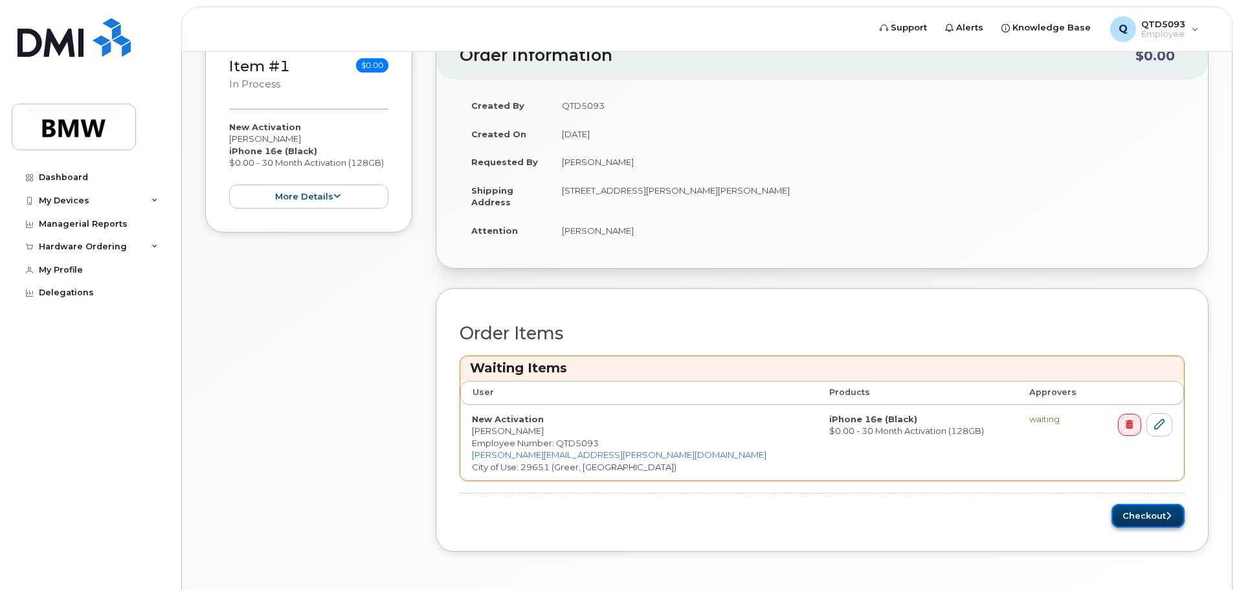
click at [1167, 513] on icon "submit" at bounding box center [1168, 515] width 5 height 8
